Goal: Task Accomplishment & Management: Use online tool/utility

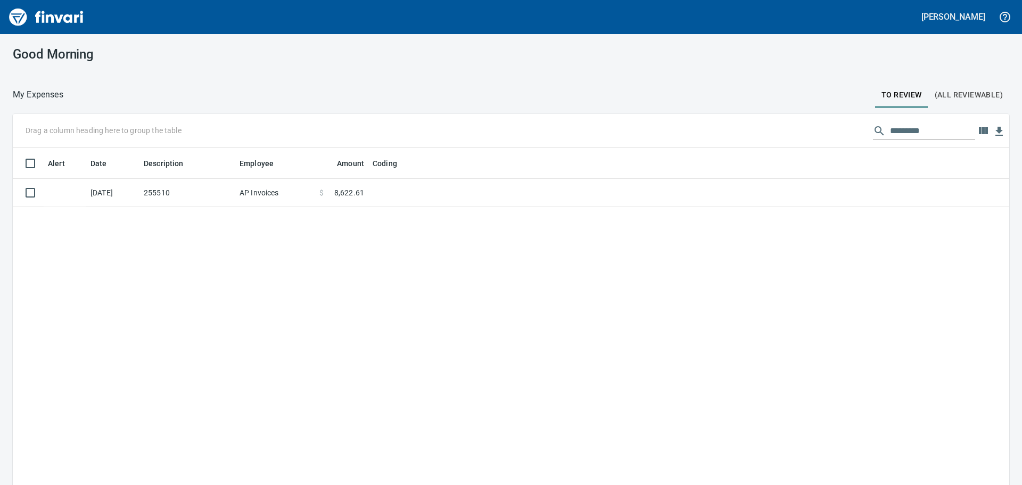
scroll to position [1, 1]
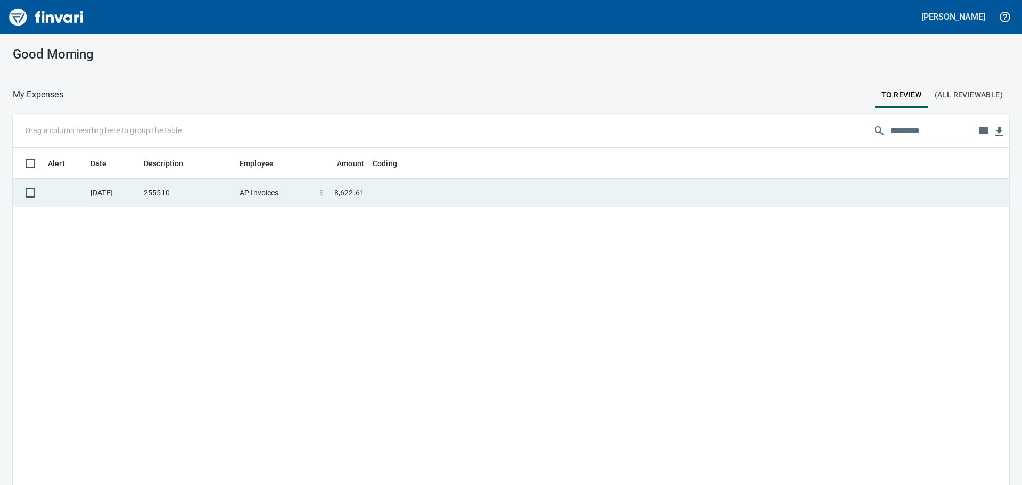
click at [183, 202] on td "255510" at bounding box center [188, 193] width 96 height 28
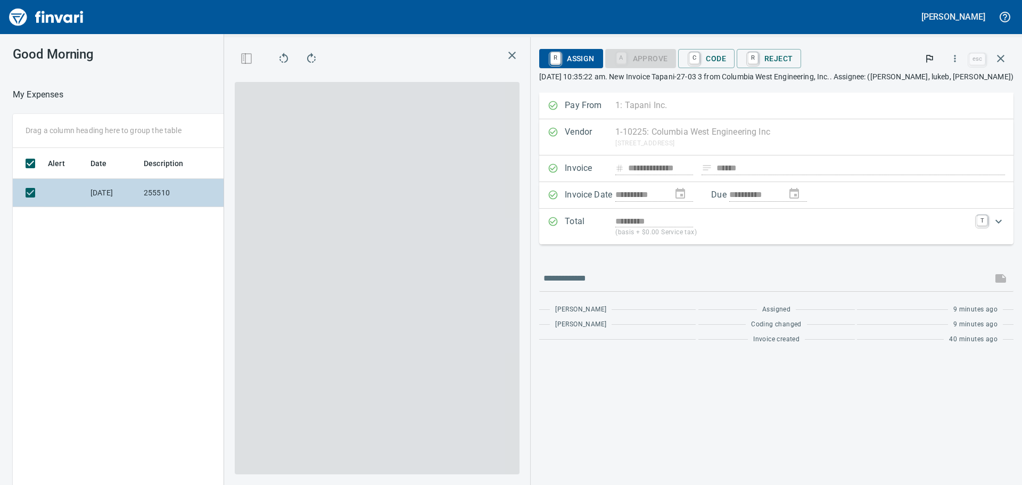
scroll to position [360, 715]
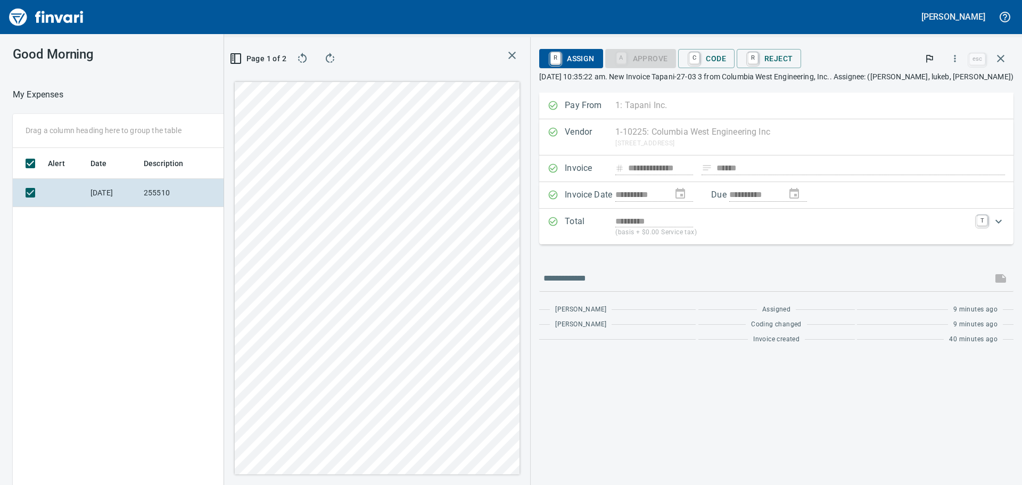
click at [337, 59] on icon "button" at bounding box center [330, 58] width 13 height 13
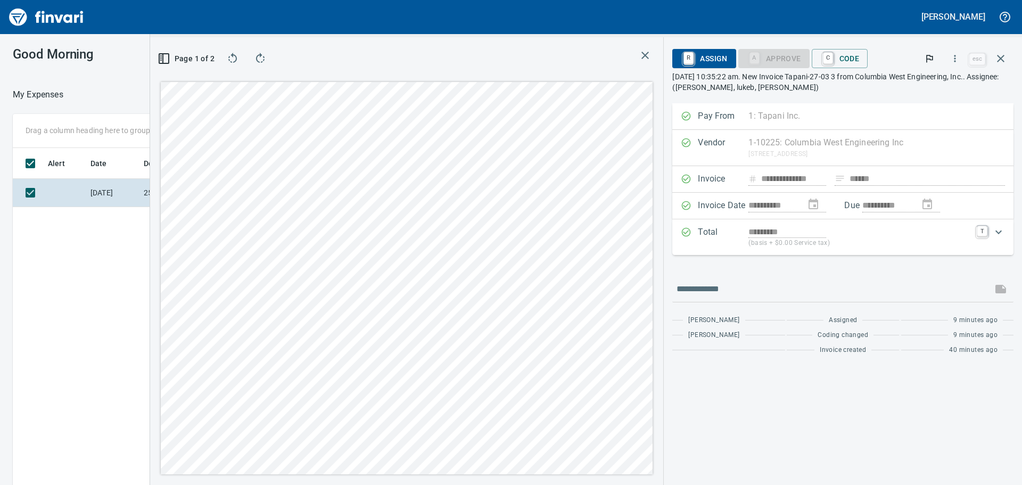
click at [261, 59] on icon "button" at bounding box center [260, 58] width 13 height 13
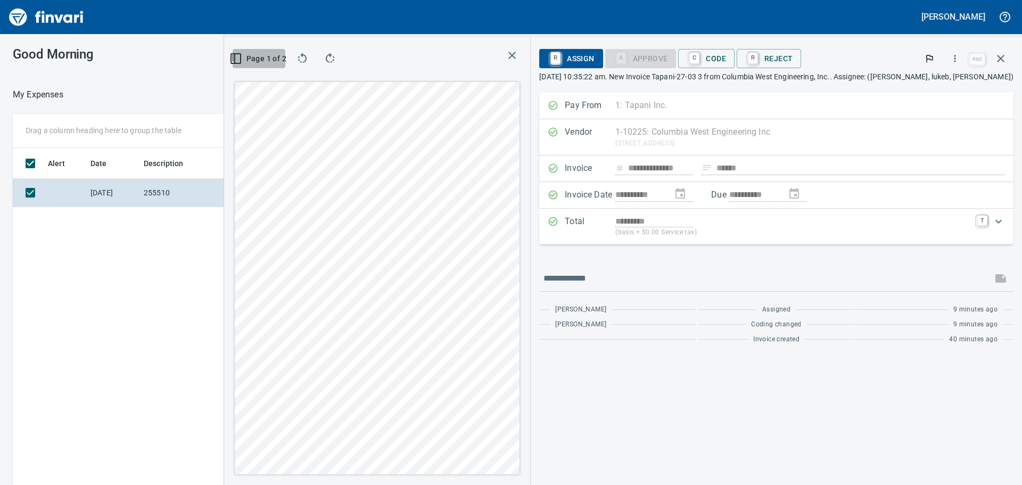
click at [233, 58] on rect "button" at bounding box center [232, 59] width 1 height 2
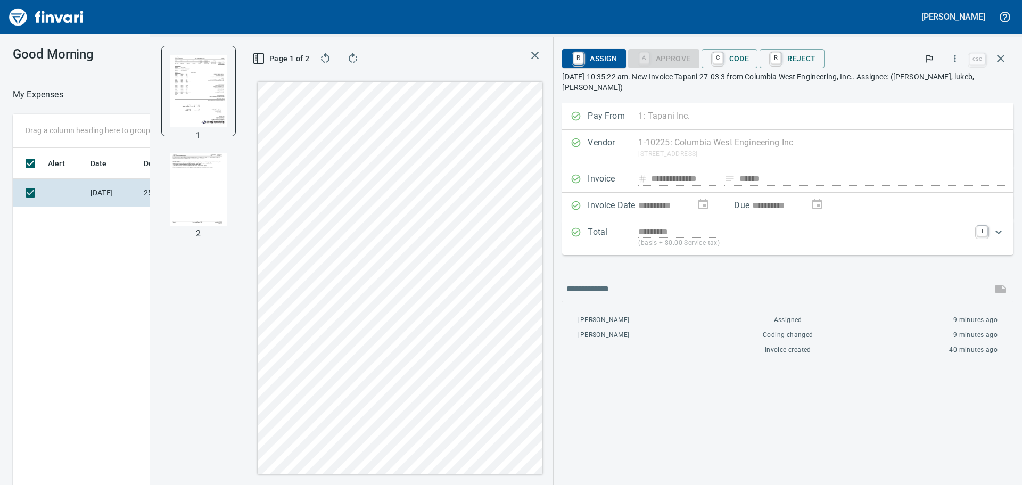
click at [214, 195] on img "button" at bounding box center [198, 189] width 56 height 72
click at [222, 104] on img "button" at bounding box center [198, 90] width 56 height 72
click at [354, 57] on icon "button" at bounding box center [353, 58] width 13 height 13
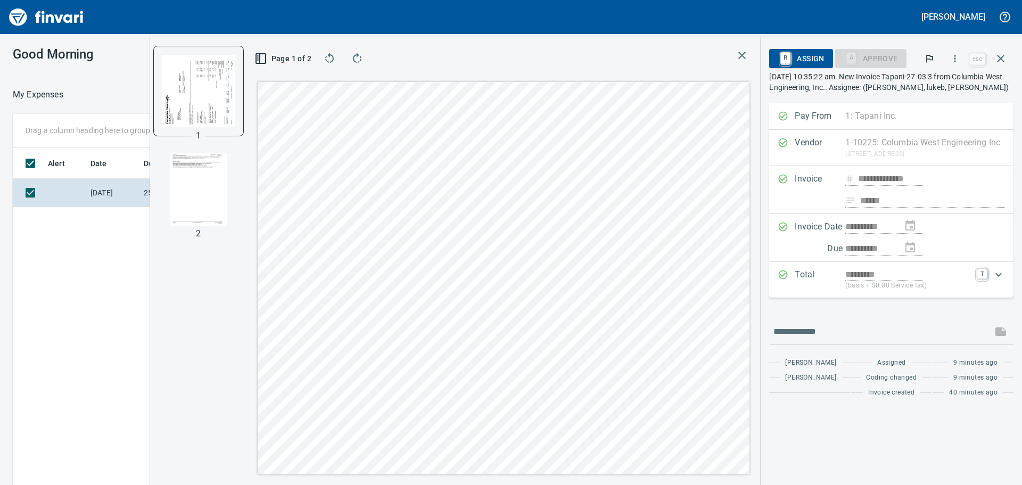
click at [354, 61] on icon "button" at bounding box center [357, 58] width 9 height 10
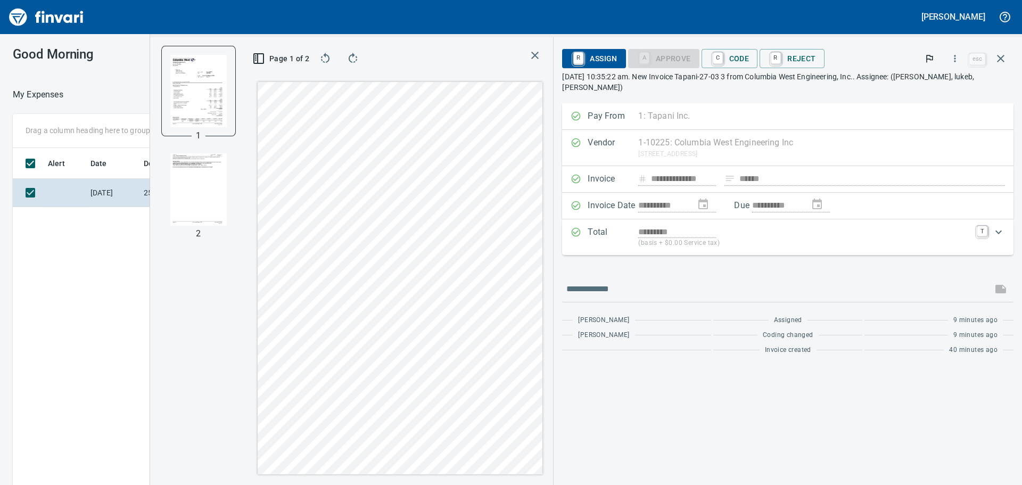
click at [553, 72] on div "Page 1 of 2" at bounding box center [400, 261] width 306 height 448
click at [750, 58] on span "C Code" at bounding box center [729, 59] width 39 height 18
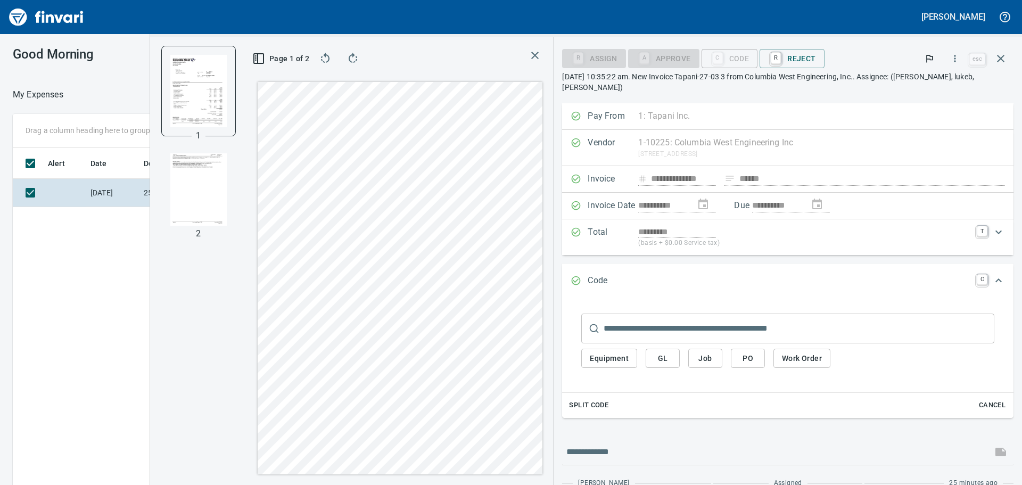
type input "**********"
